Goal: Task Accomplishment & Management: Use online tool/utility

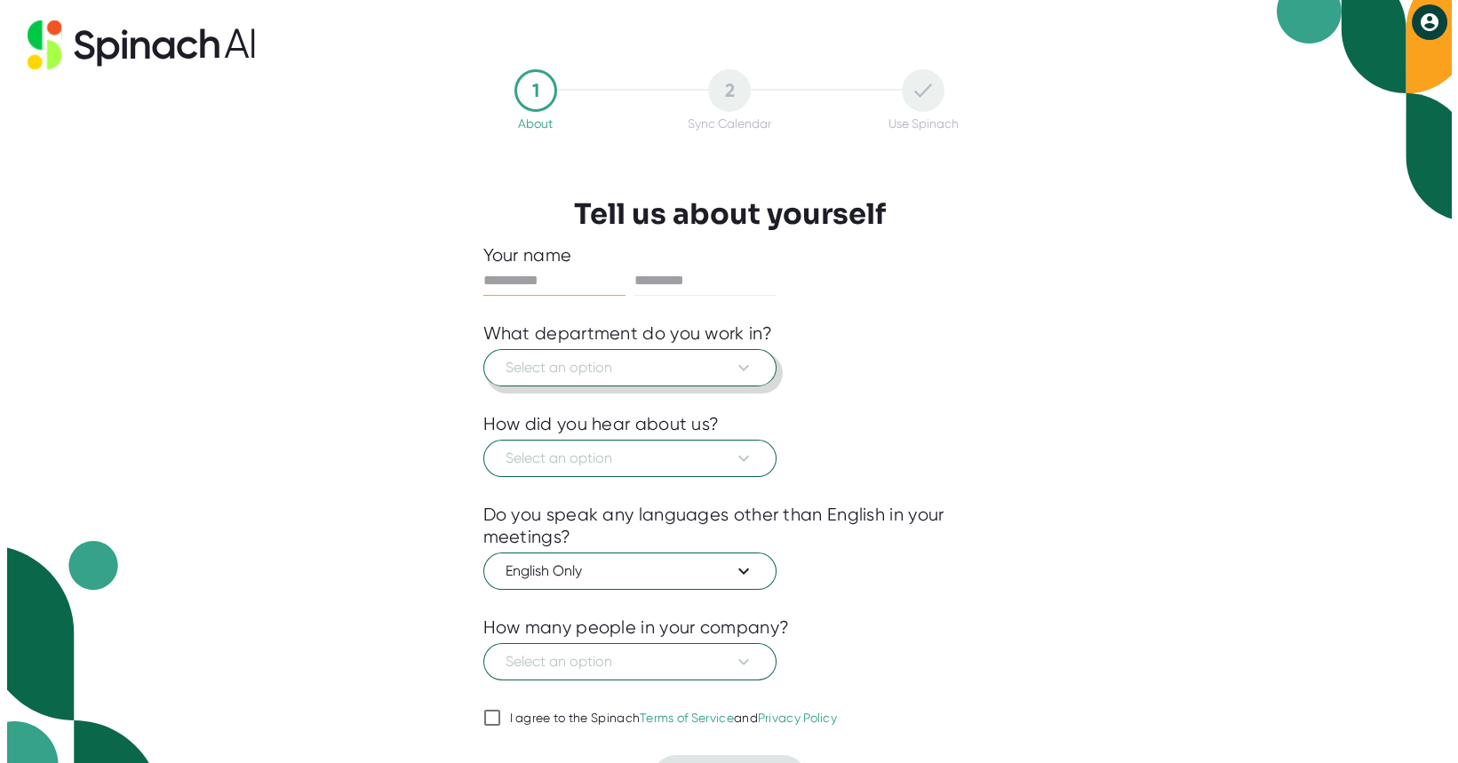
scroll to position [39, 0]
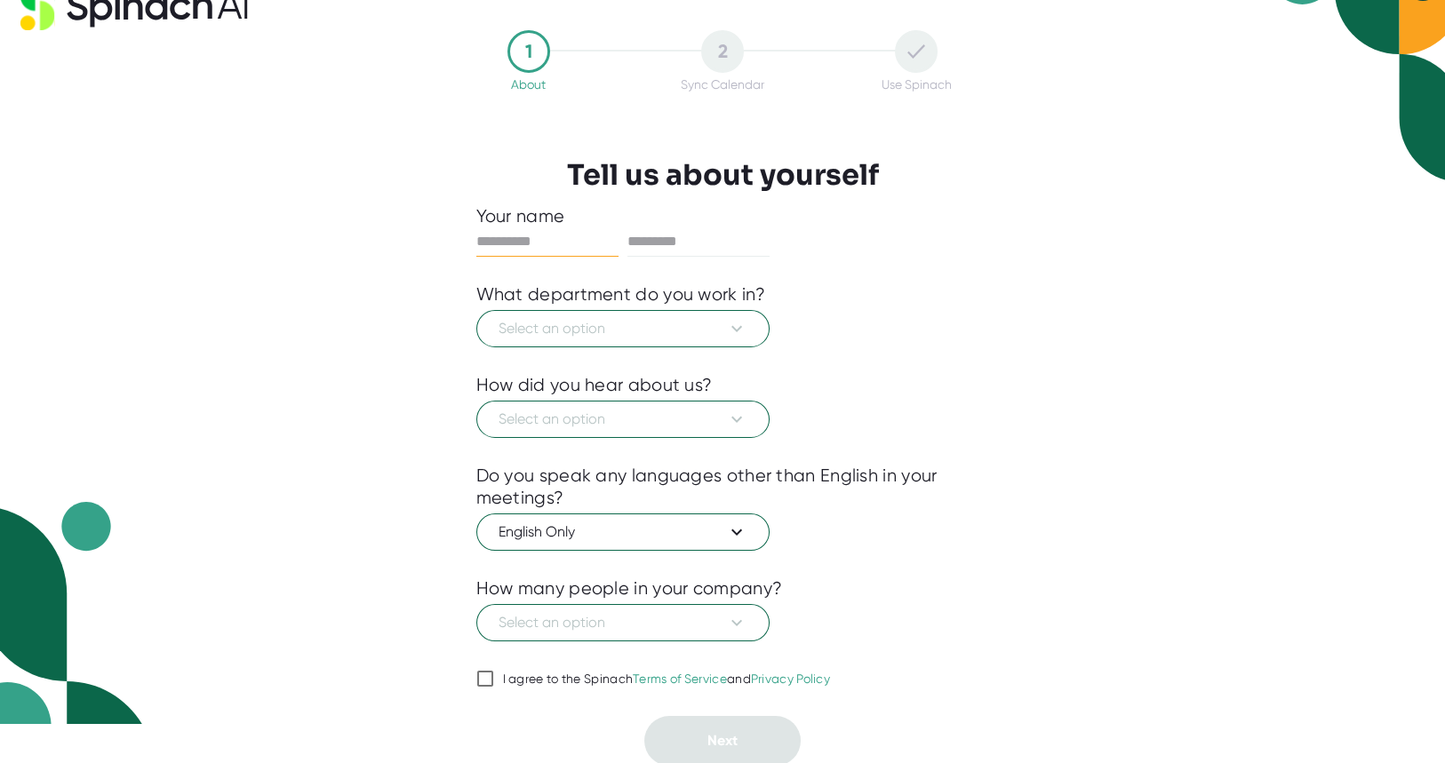
click at [483, 681] on input "I agree to the Spinach Terms of Service and Privacy Policy" at bounding box center [485, 678] width 18 height 21
checkbox input "true"
click at [520, 235] on input "text" at bounding box center [547, 241] width 142 height 28
type input "******"
type input "*****"
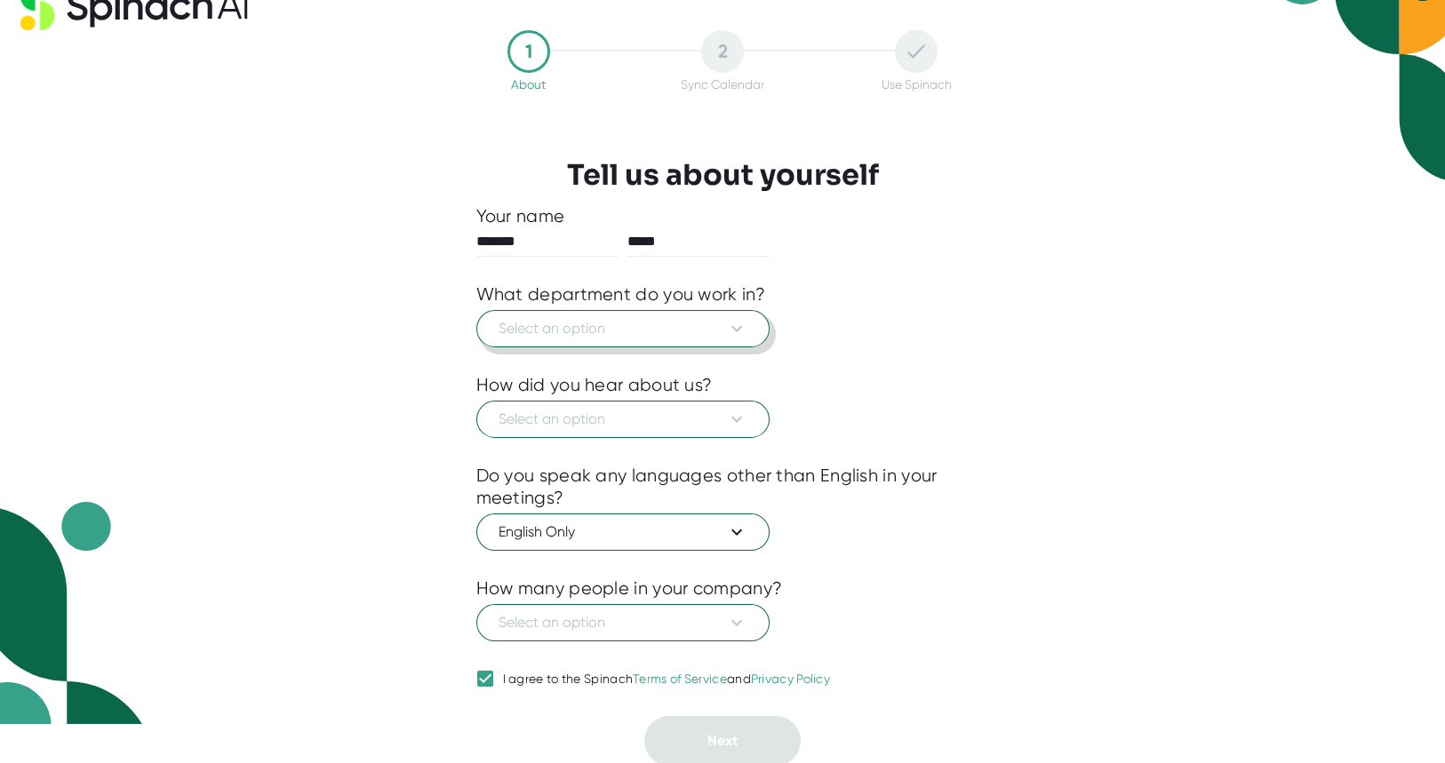
click at [542, 320] on span "Select an option" at bounding box center [622, 328] width 249 height 21
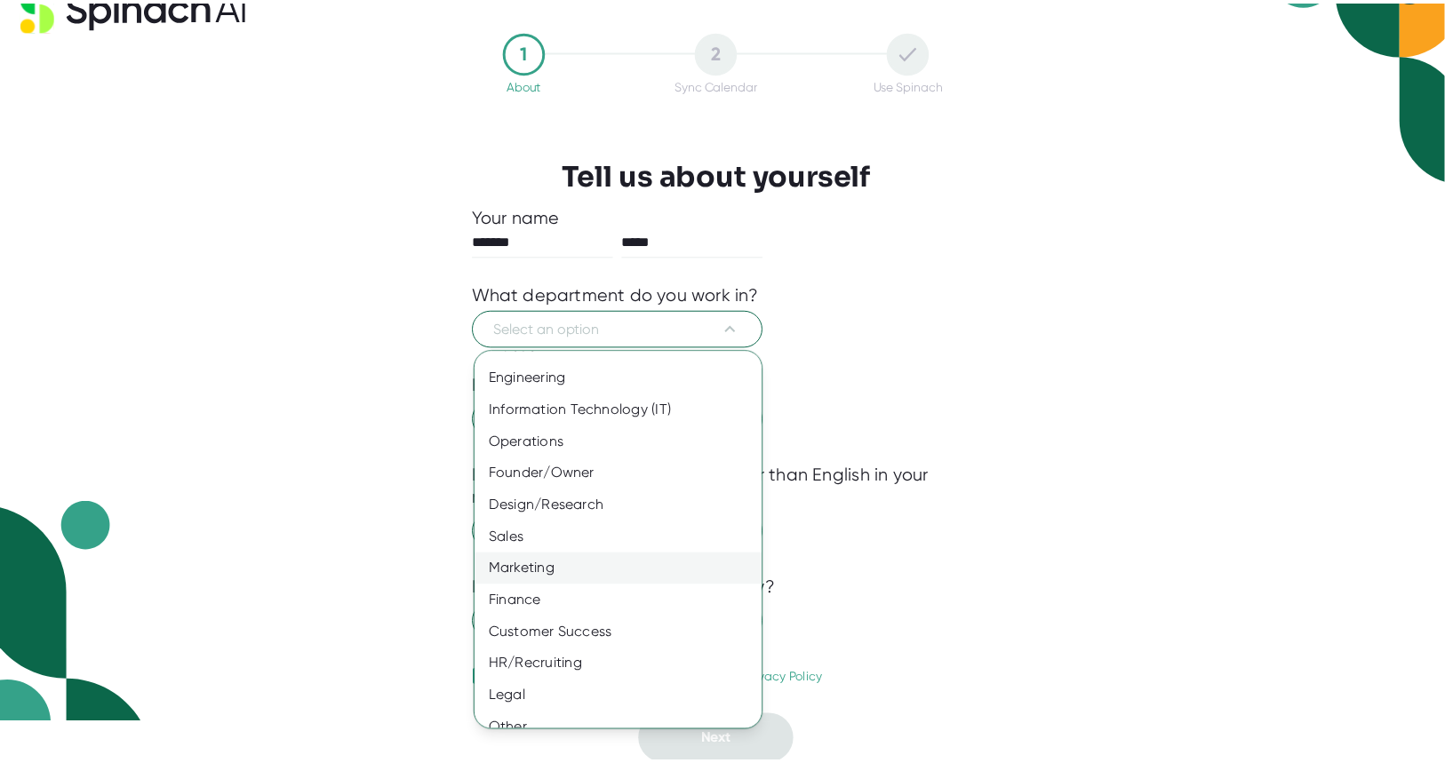
scroll to position [30, 0]
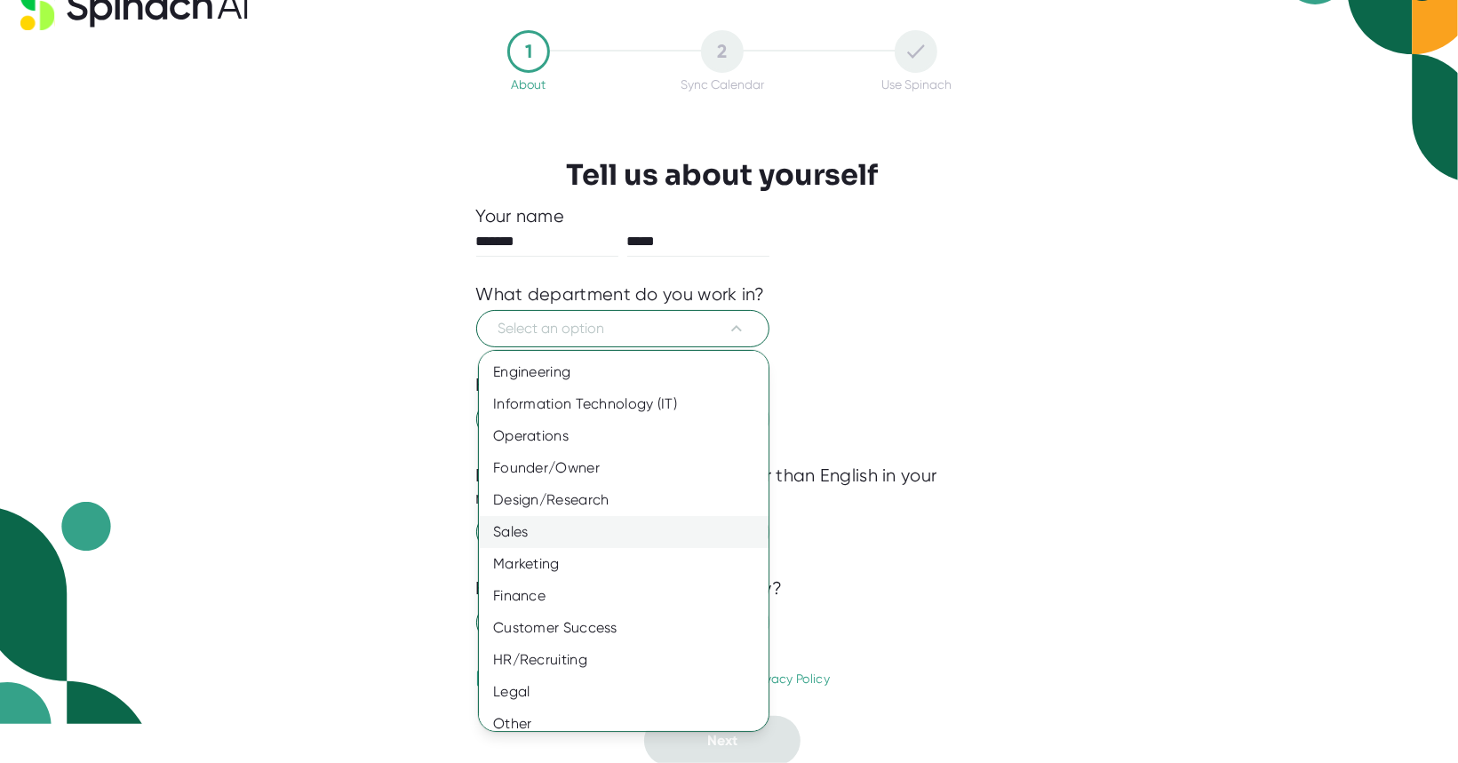
click at [548, 534] on div "Sales" at bounding box center [630, 532] width 303 height 32
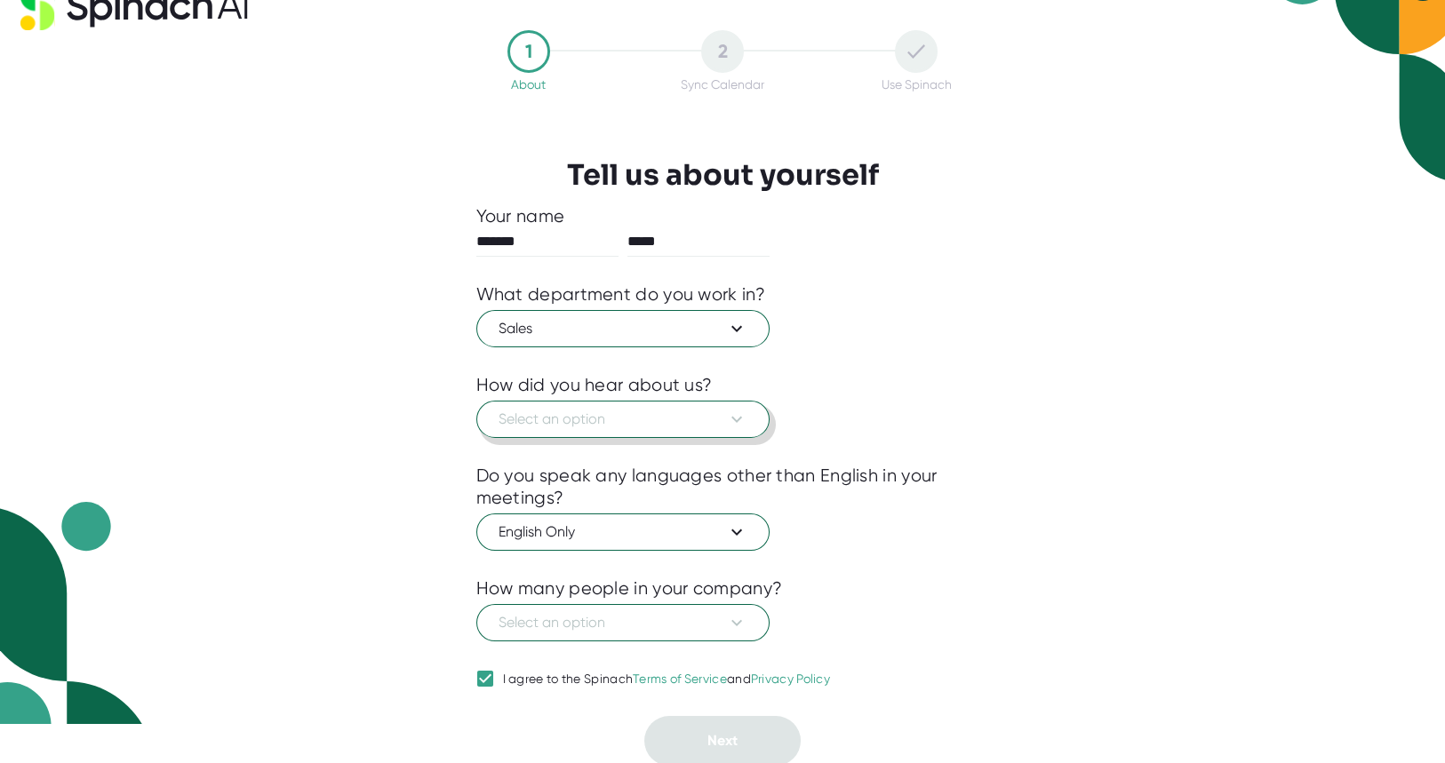
drag, startPoint x: 585, startPoint y: 426, endPoint x: 506, endPoint y: 413, distance: 79.2
click at [506, 413] on span "Select an option" at bounding box center [622, 419] width 249 height 21
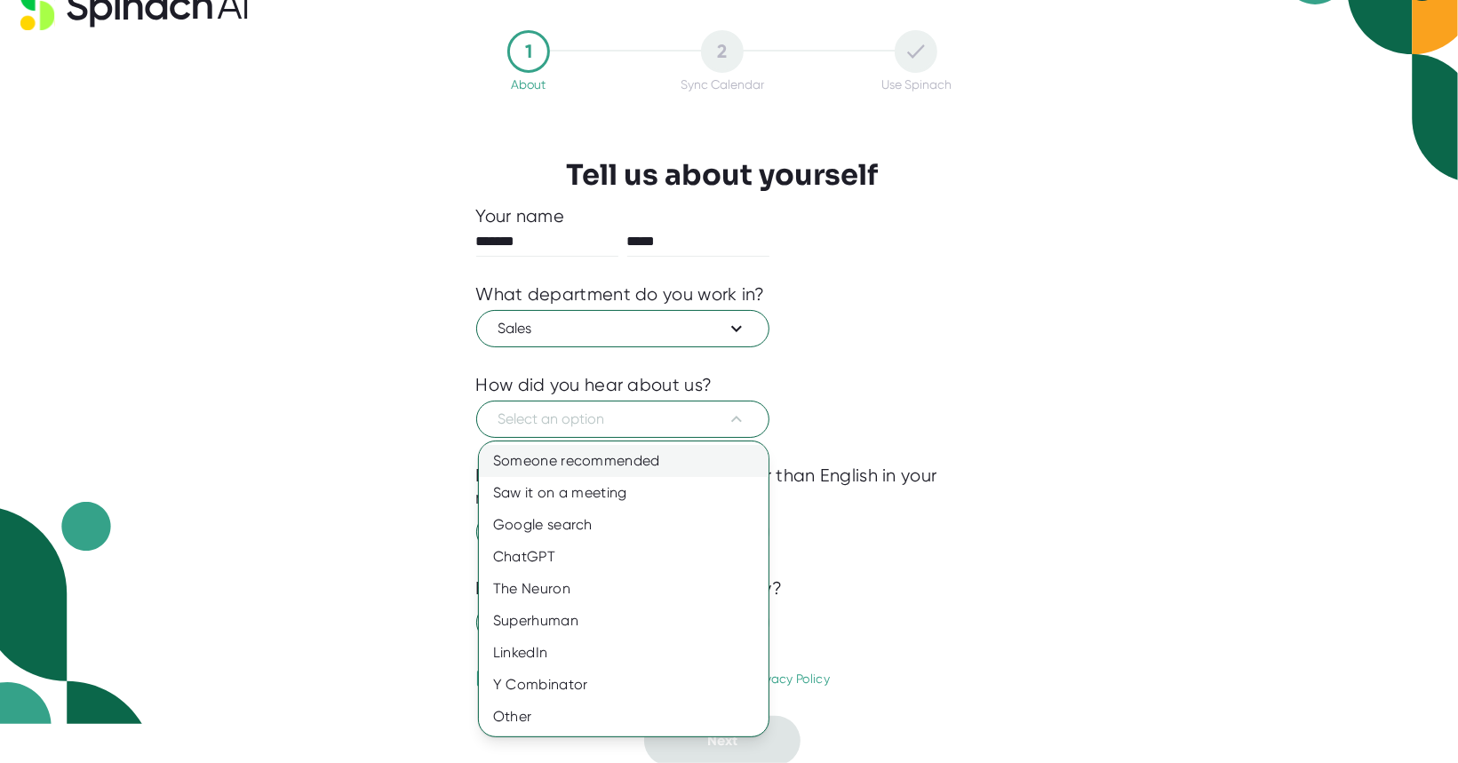
click at [519, 455] on div "Someone recommended" at bounding box center [624, 461] width 290 height 32
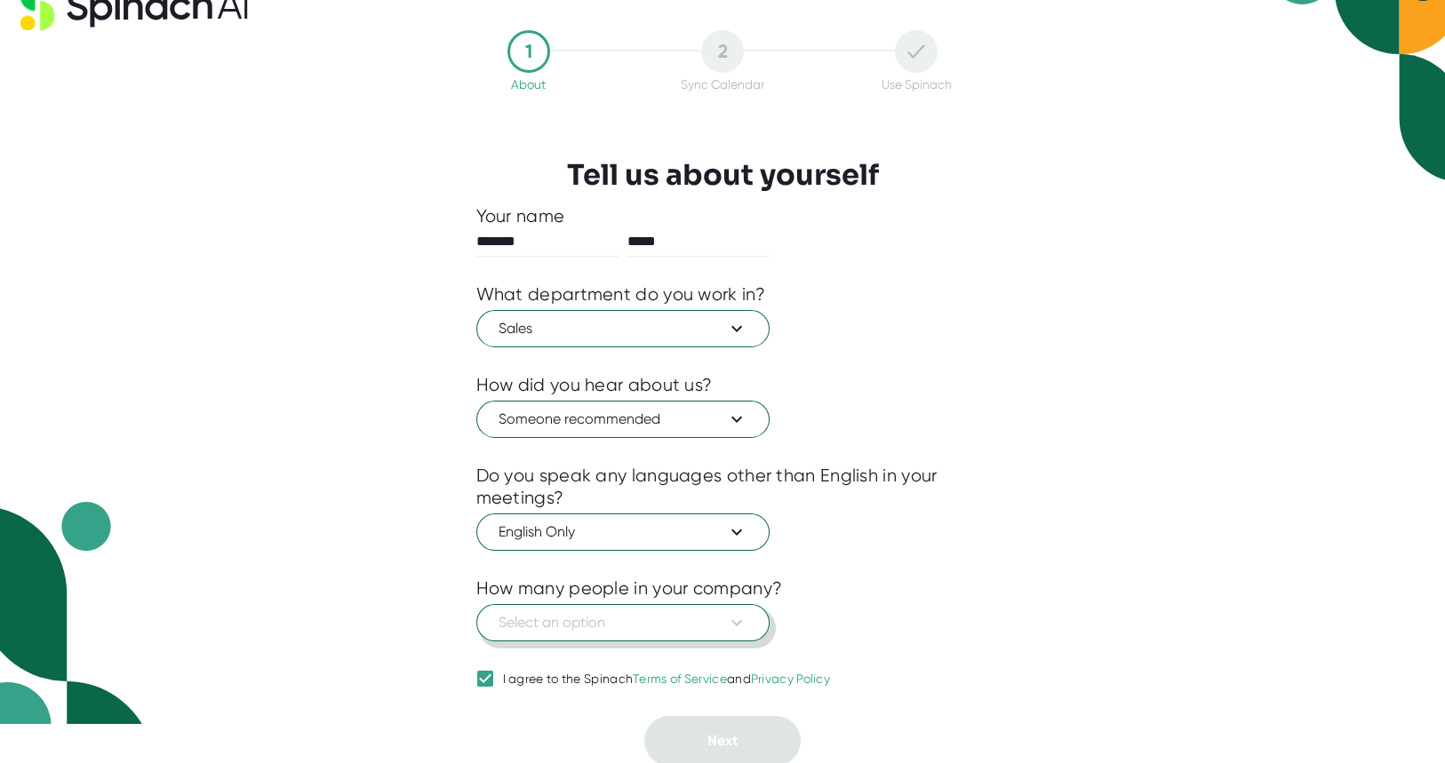
click at [555, 617] on span "Select an option" at bounding box center [622, 622] width 249 height 21
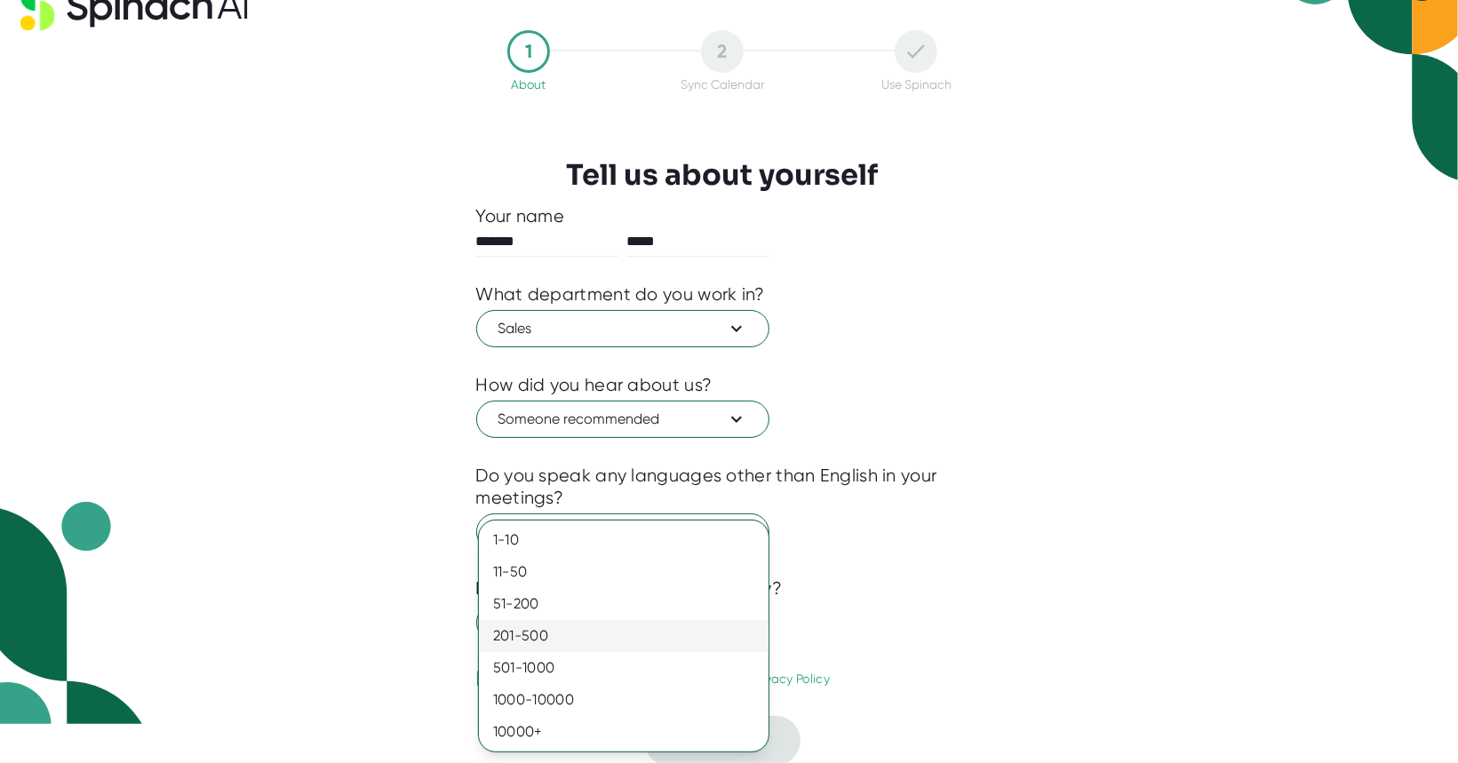
click at [540, 635] on div "201-500" at bounding box center [624, 636] width 290 height 32
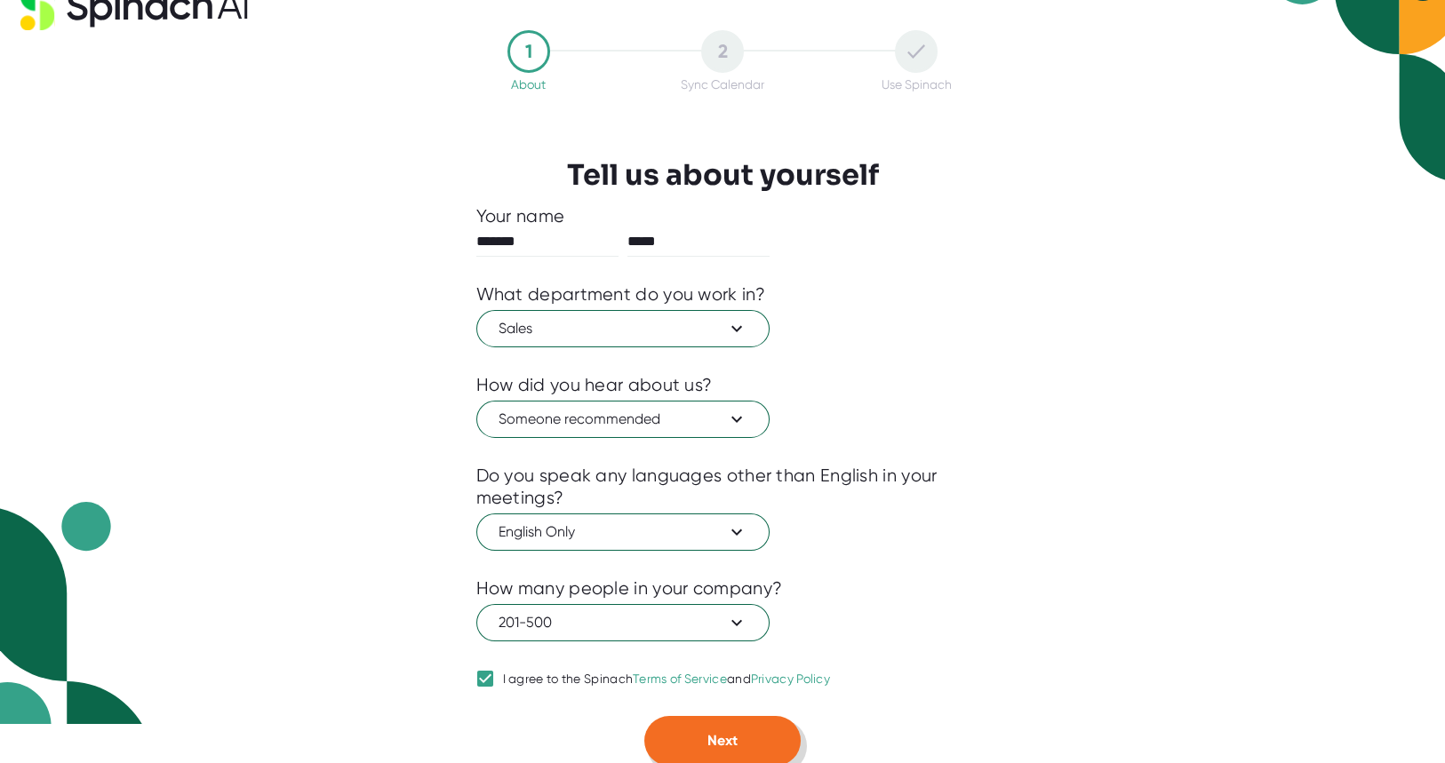
click at [711, 738] on span "Next" at bounding box center [722, 740] width 30 height 17
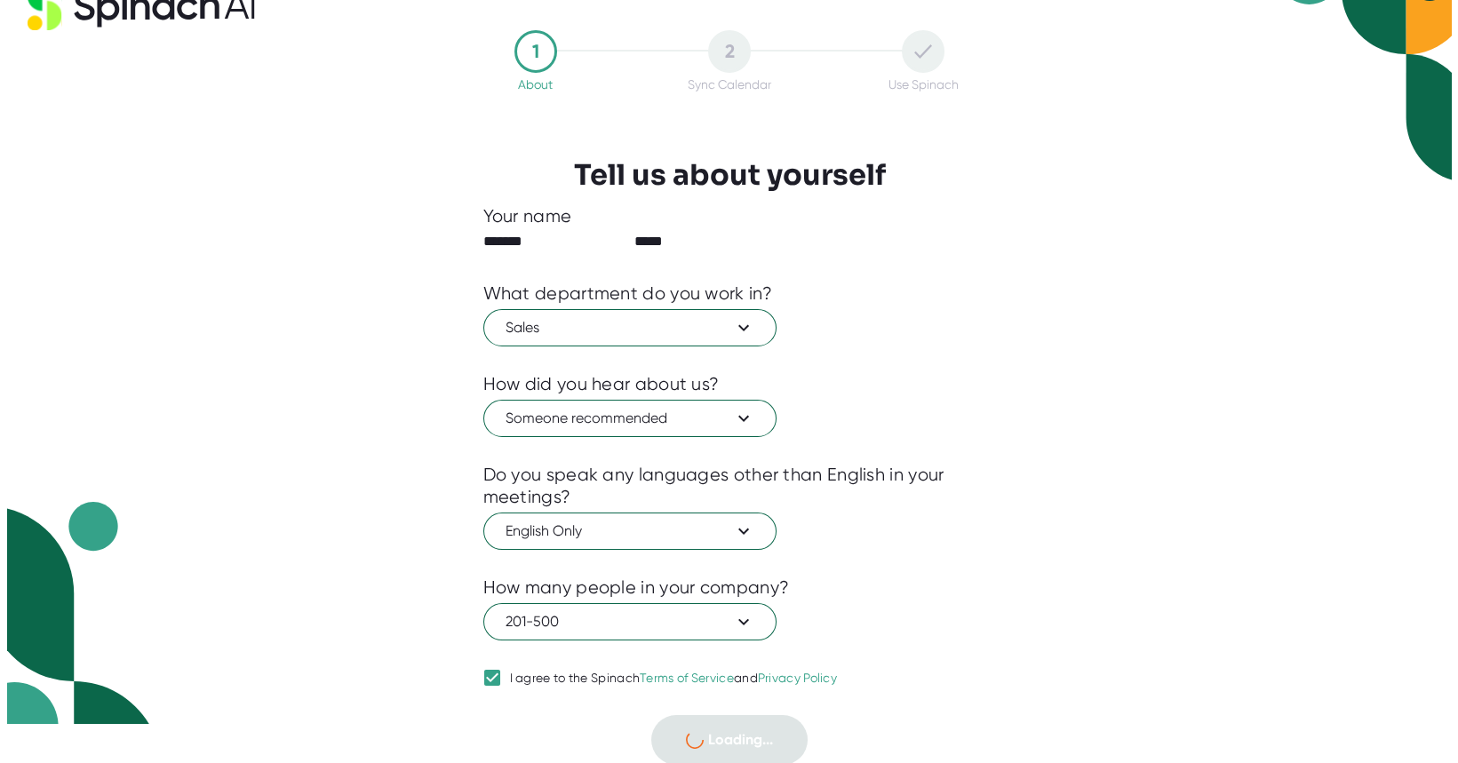
scroll to position [0, 0]
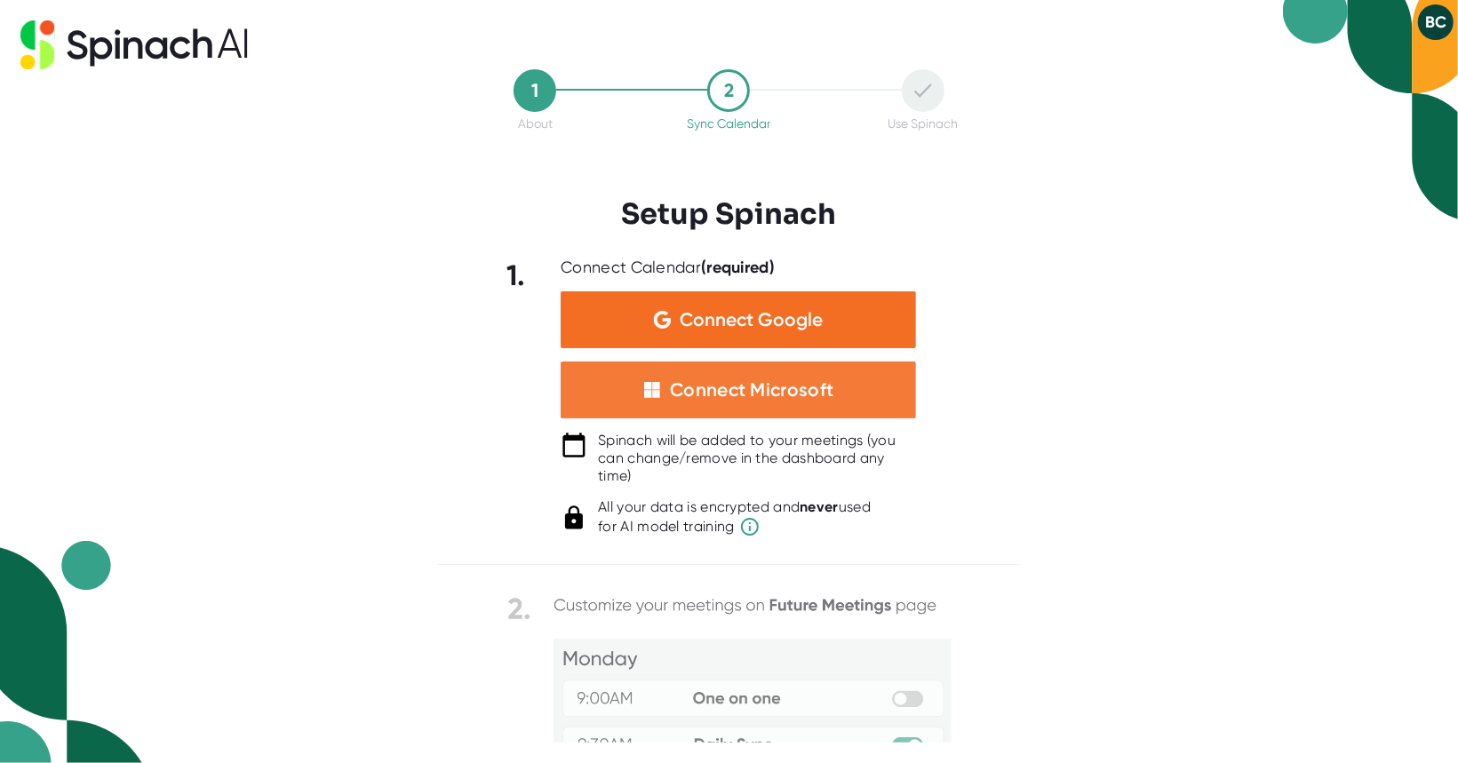
click at [646, 386] on img at bounding box center [652, 390] width 18 height 18
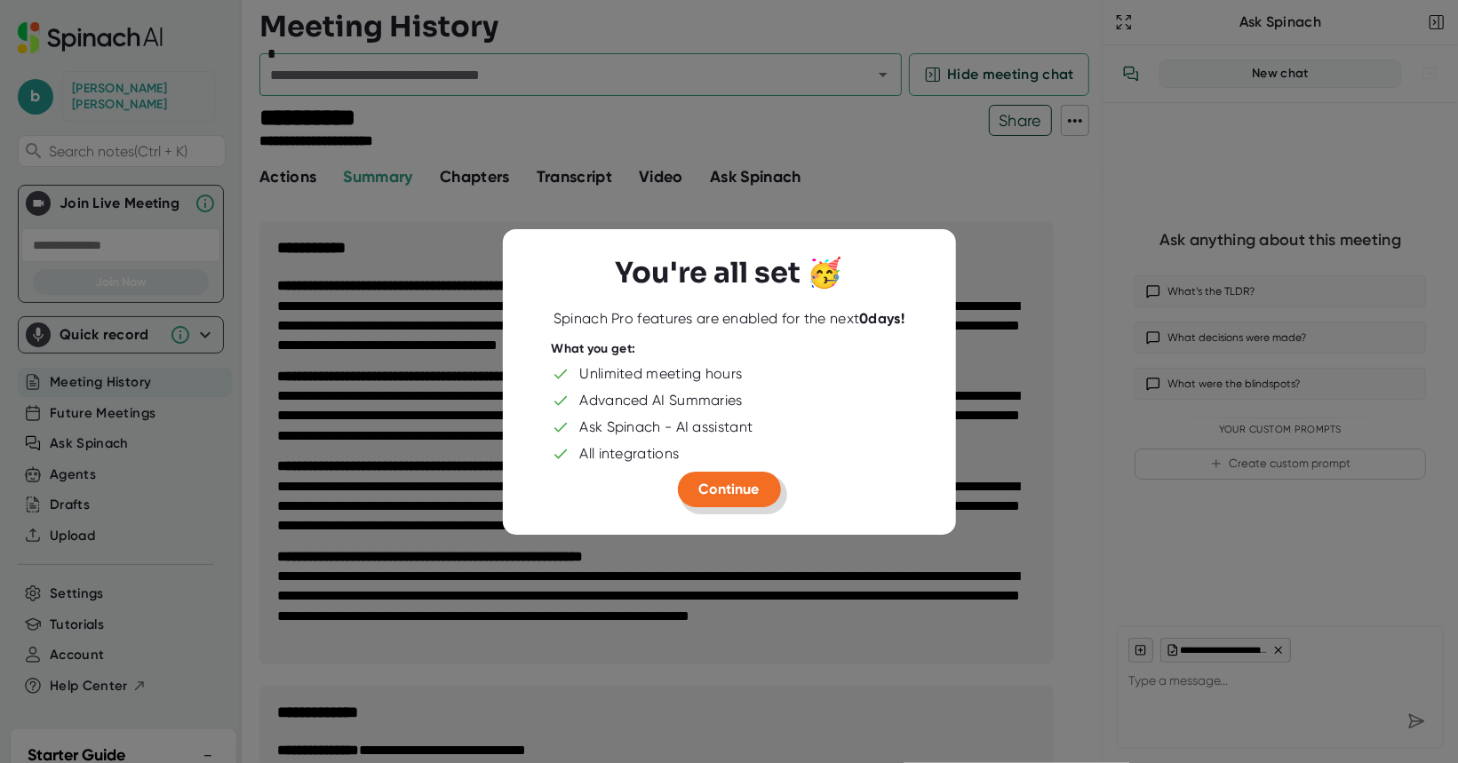
click at [713, 491] on span "Continue" at bounding box center [729, 489] width 60 height 17
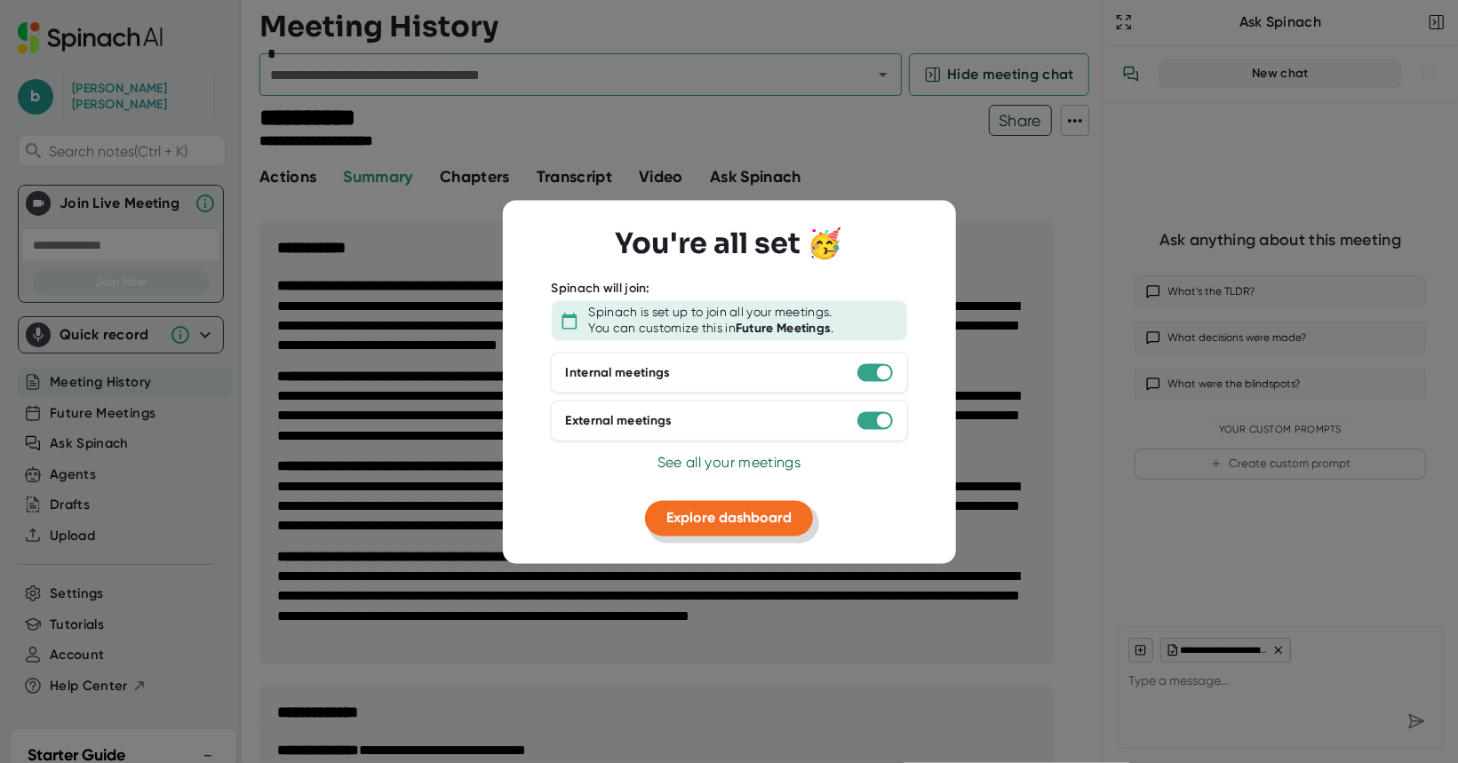
click at [703, 525] on span "Explore dashboard" at bounding box center [728, 518] width 125 height 17
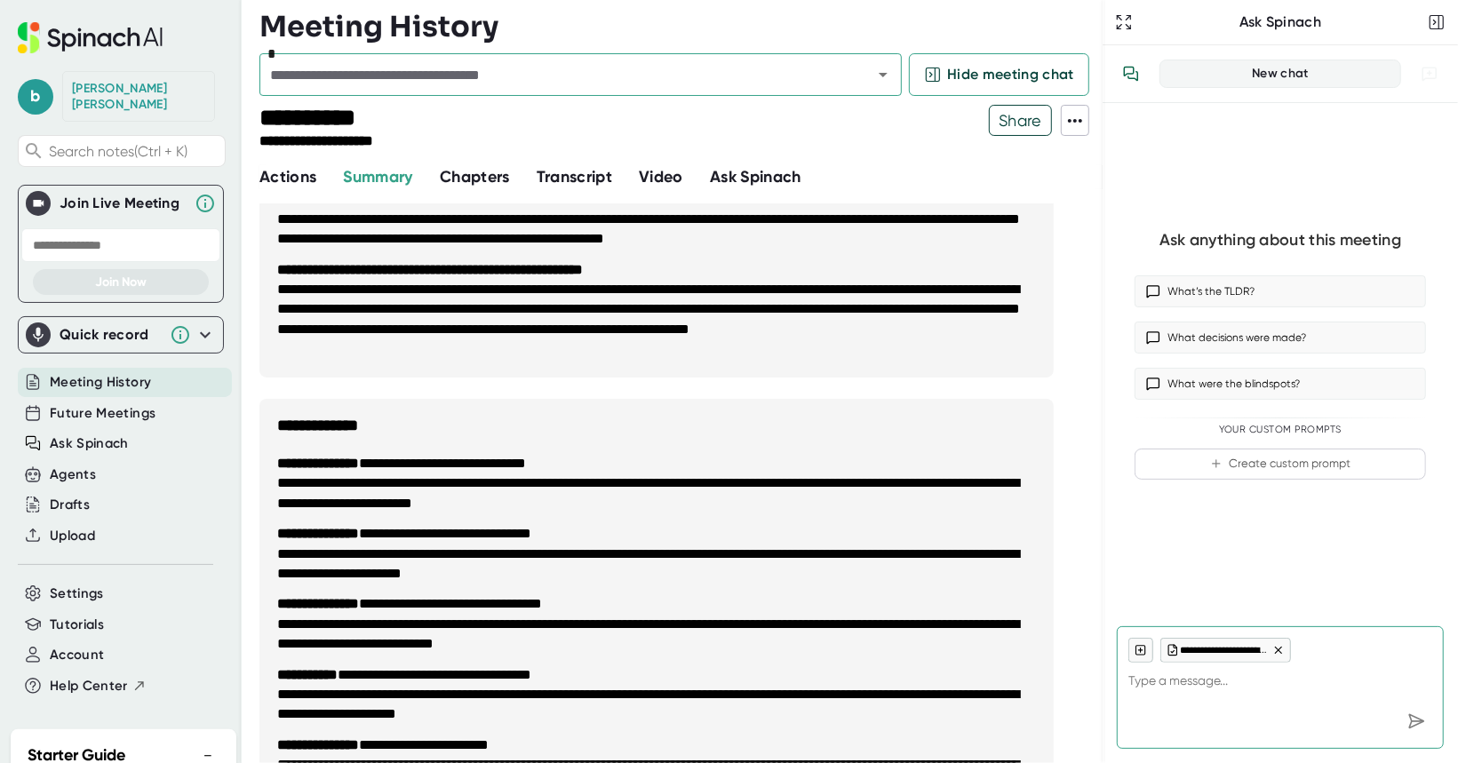
scroll to position [291, 0]
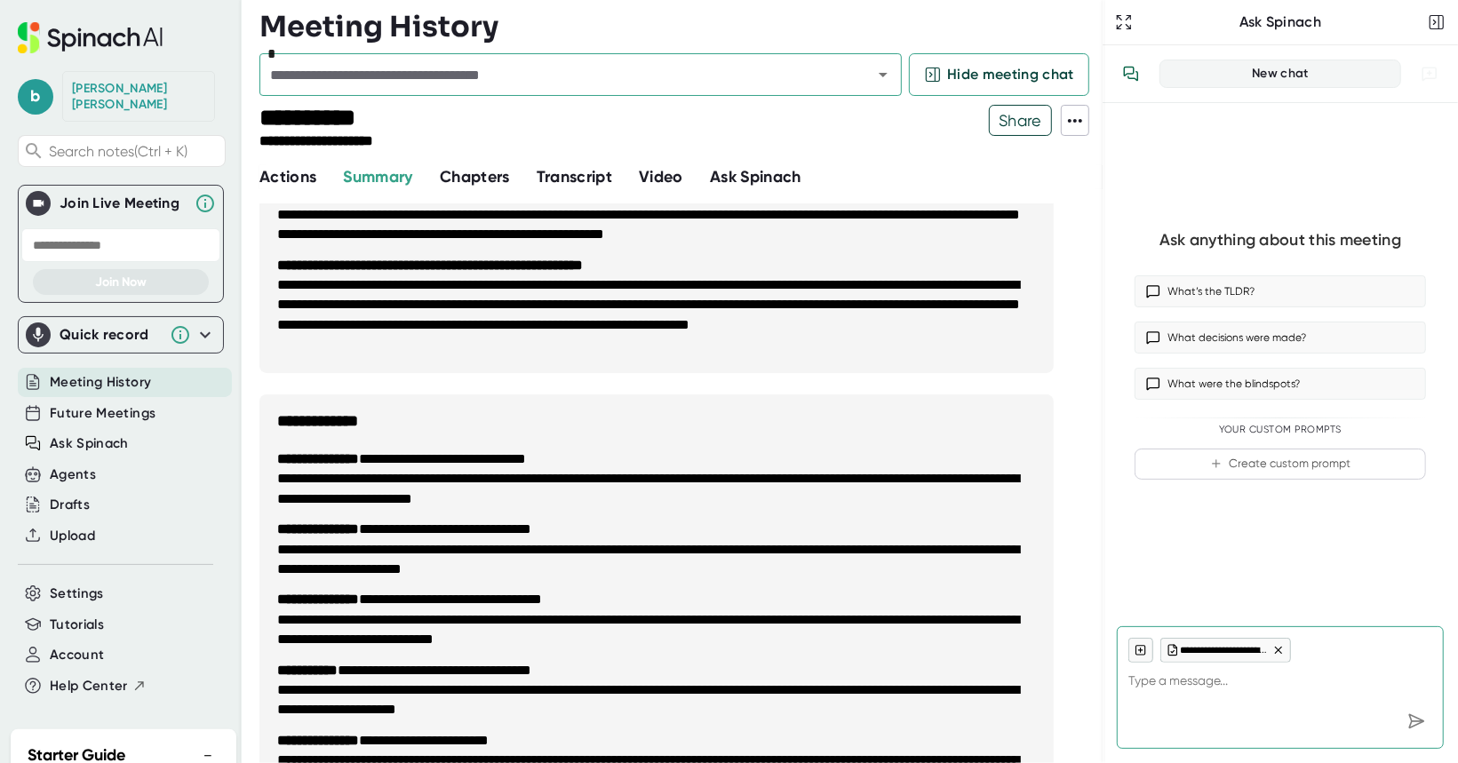
click at [64, 328] on div "Quick record" at bounding box center [121, 335] width 190 height 25
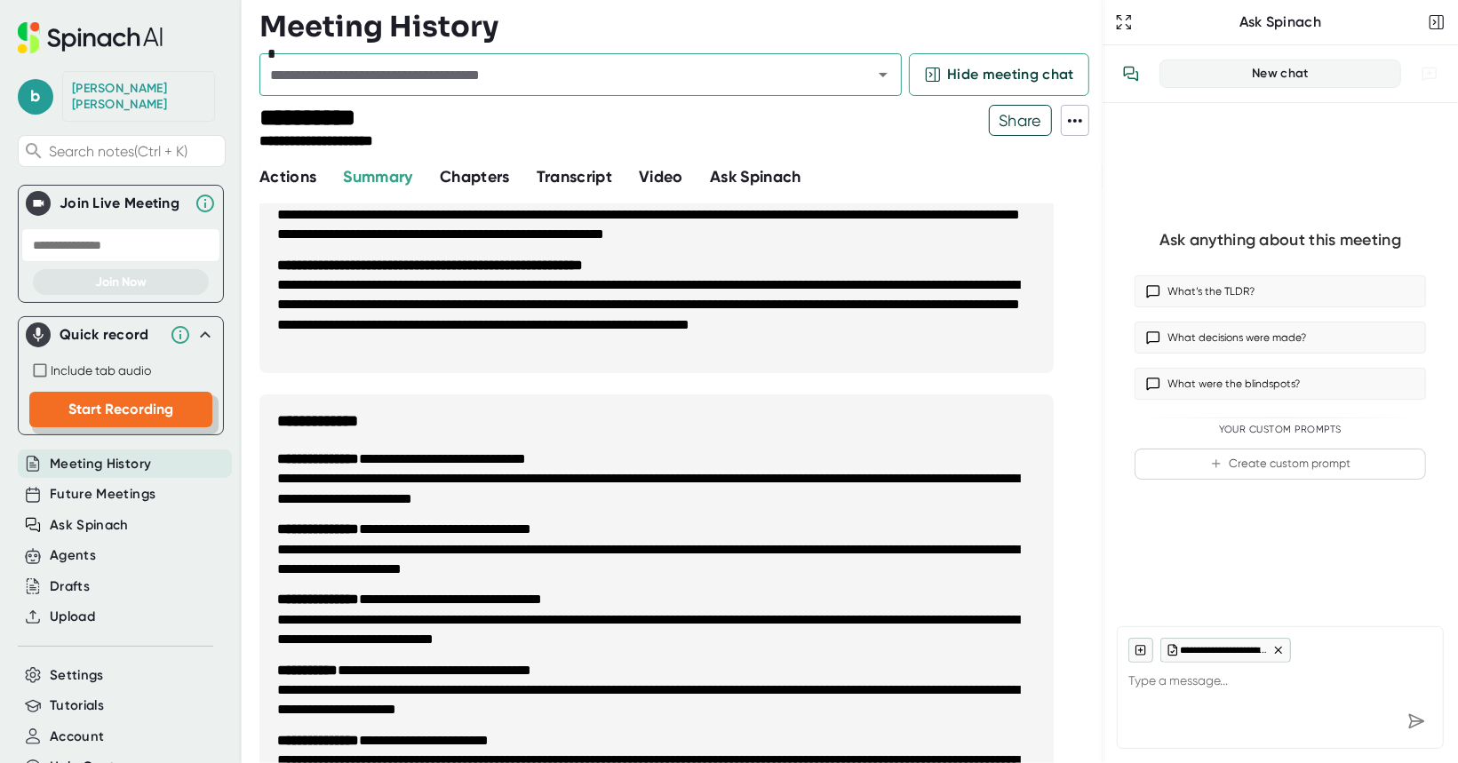
click at [82, 401] on span "Start Recording" at bounding box center [120, 409] width 105 height 17
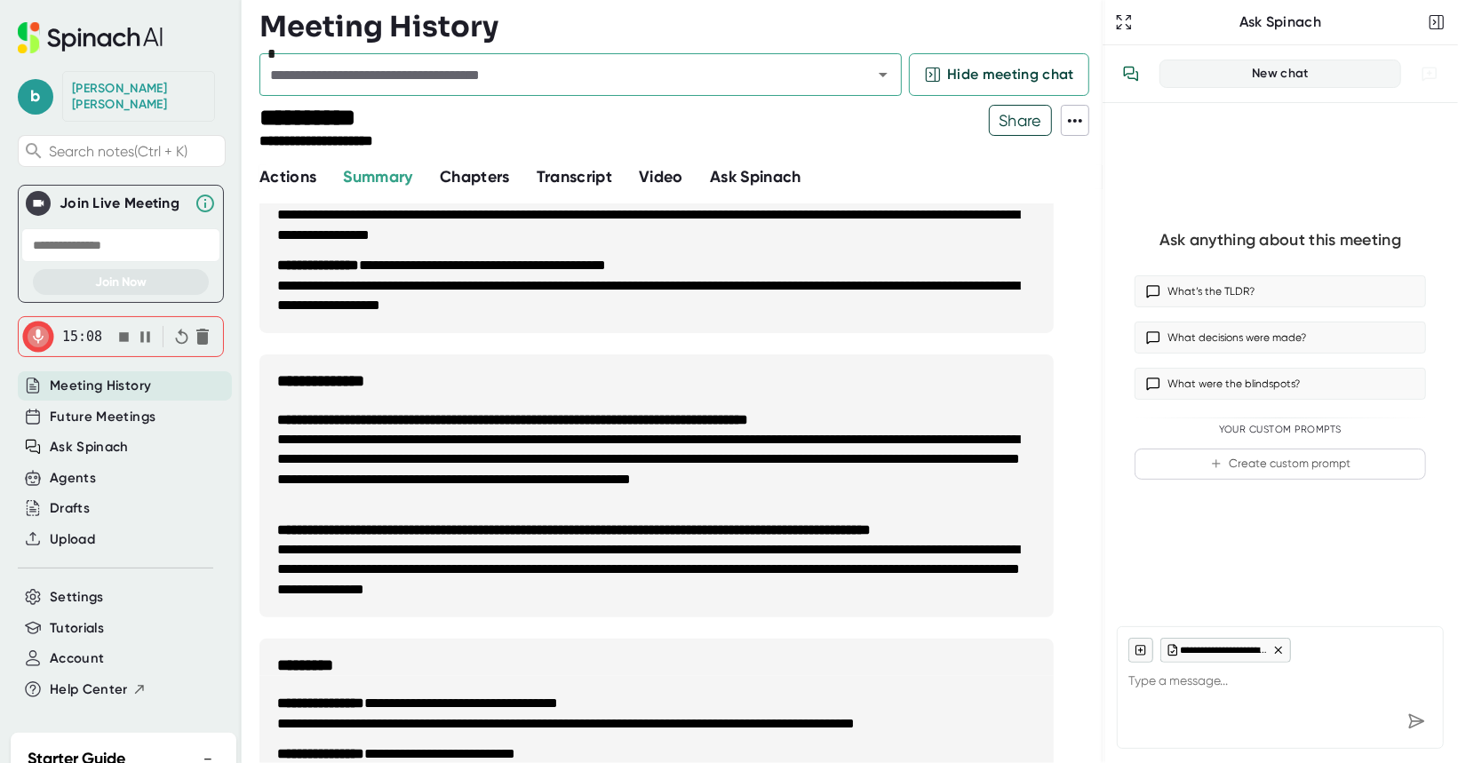
scroll to position [910, 0]
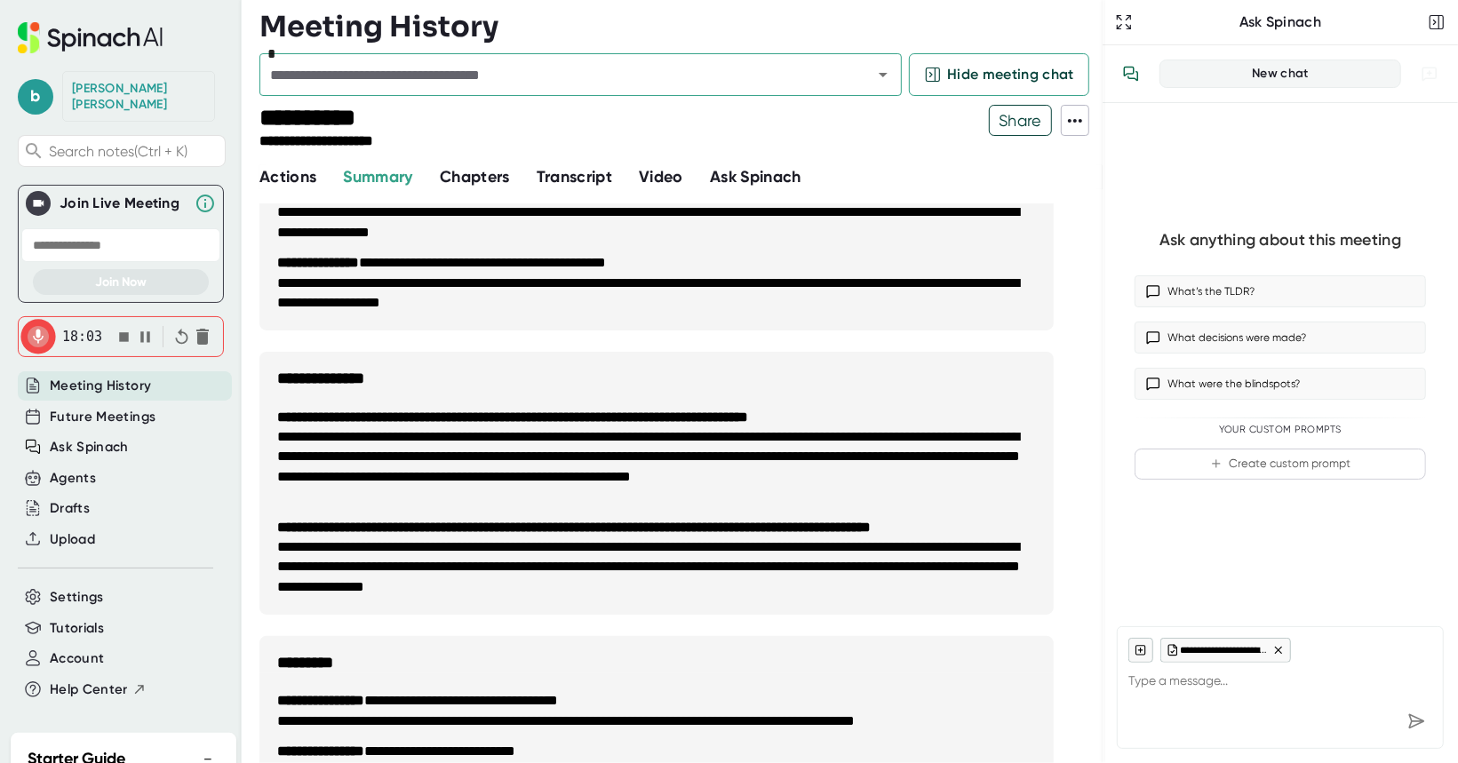
type textarea "x"
